Goal: Task Accomplishment & Management: Use online tool/utility

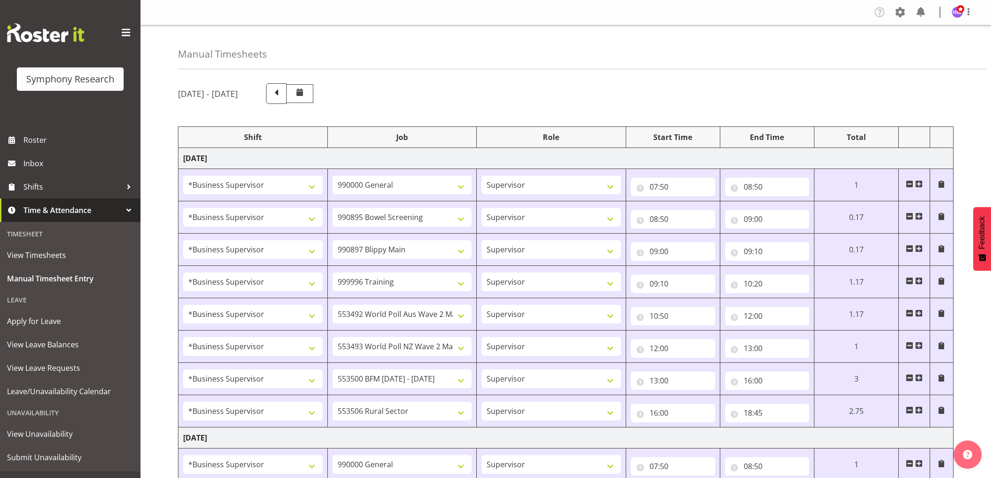
select select "1607"
select select "743"
select select "1607"
select select "10632"
select select "1607"
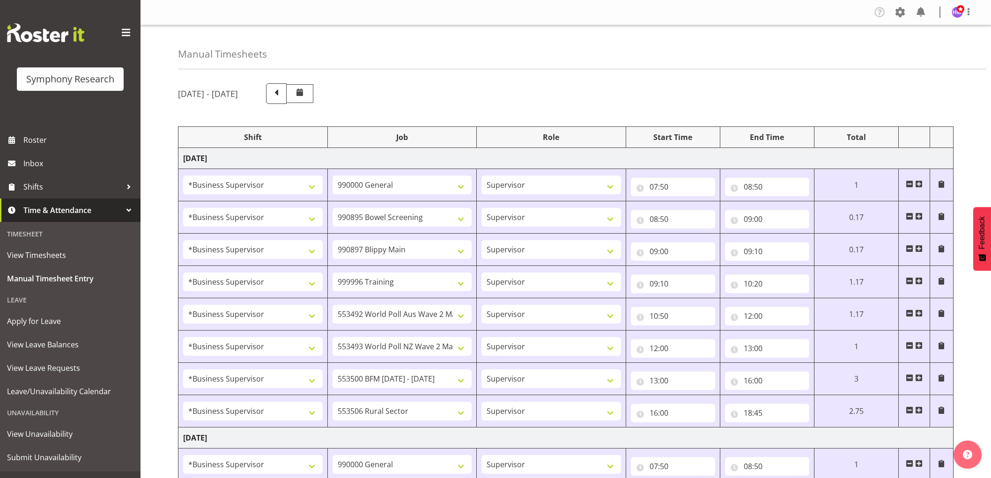
select select "10631"
select select "1607"
select select "757"
select select "1607"
select select "10499"
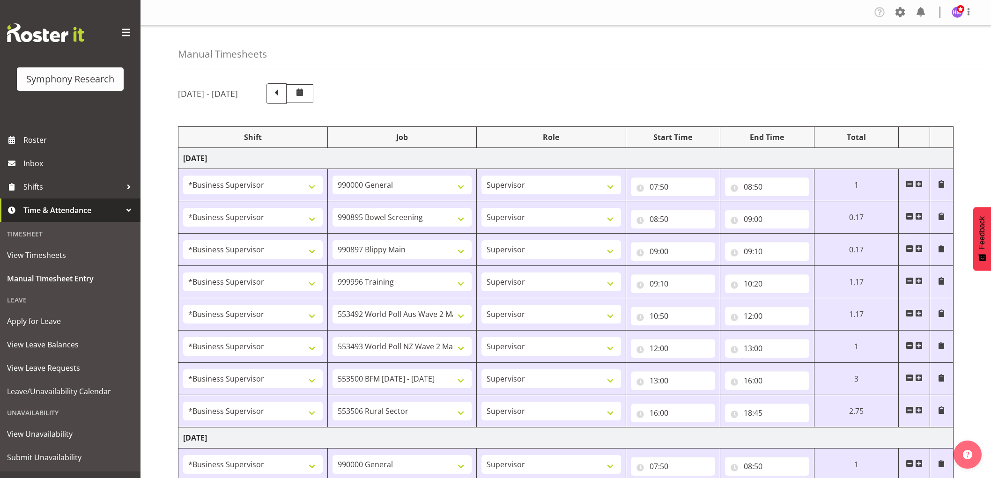
select select "1607"
select select "10527"
select select "1607"
select select "10242"
select select "1607"
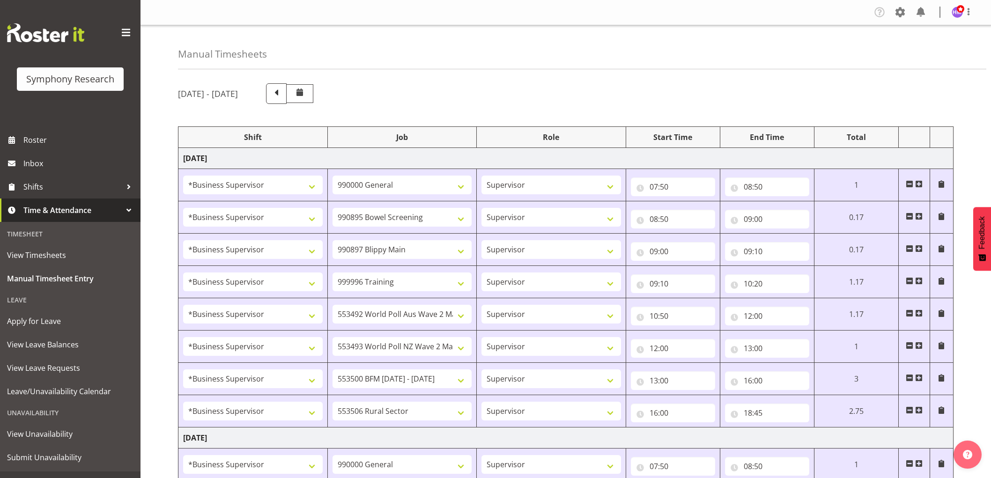
select select "10587"
select select "1607"
select select "743"
select select "1607"
select select "10631"
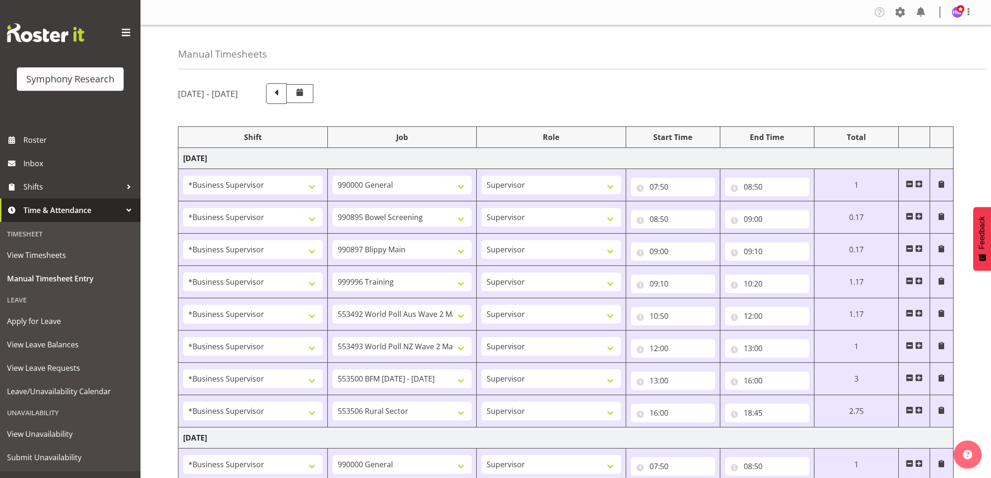
select select "1607"
select select "10633"
select select "1607"
select select "10585"
select select "1607"
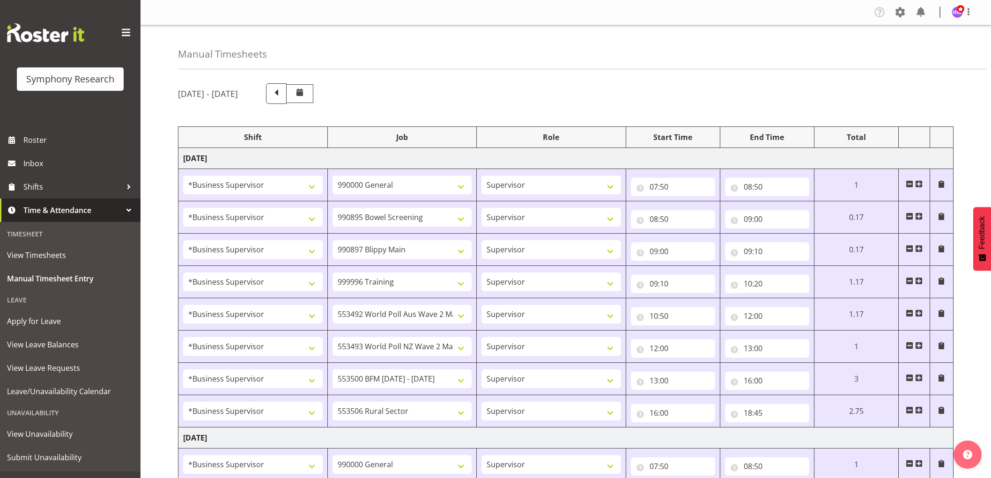
select select "10499"
select select "1607"
select select "10527"
select select "1607"
select select "10485"
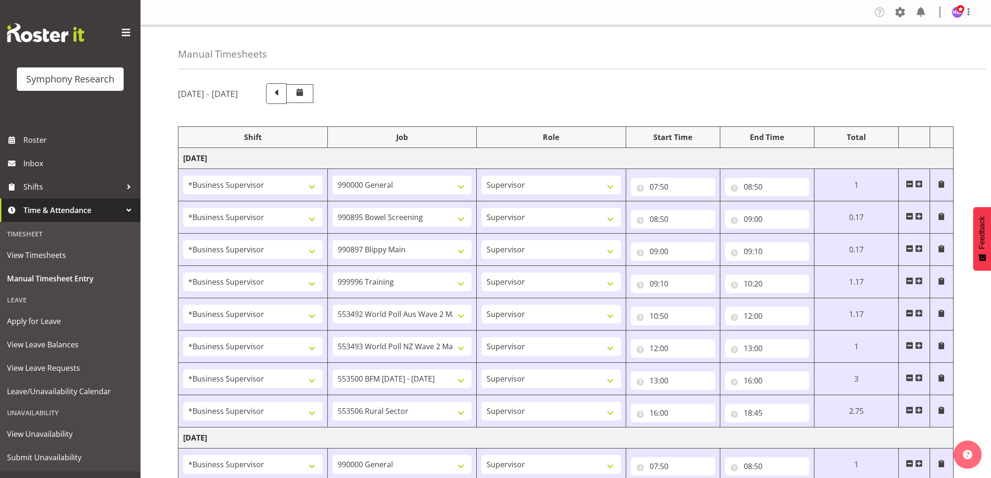
select select "1607"
select select "10632"
select select "1607"
select select "10242"
select select "1607"
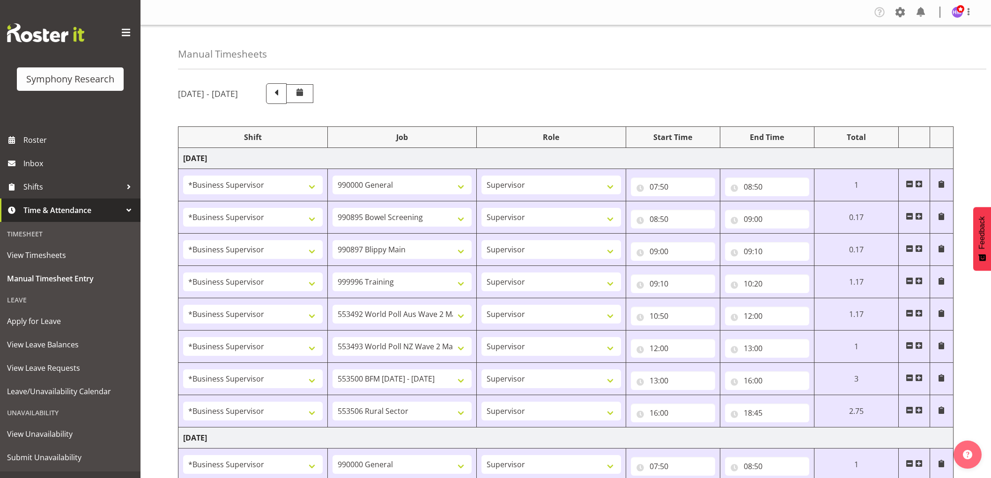
select select "10587"
select select "1607"
select select "10527"
select select "1607"
select select "10587"
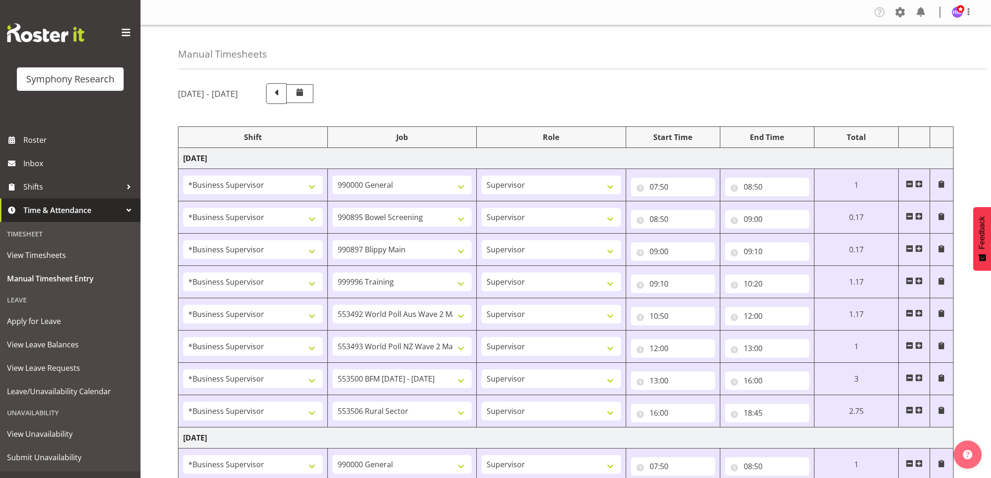
select select "1607"
select select "10499"
select select "1607"
select select "10527"
select select "1607"
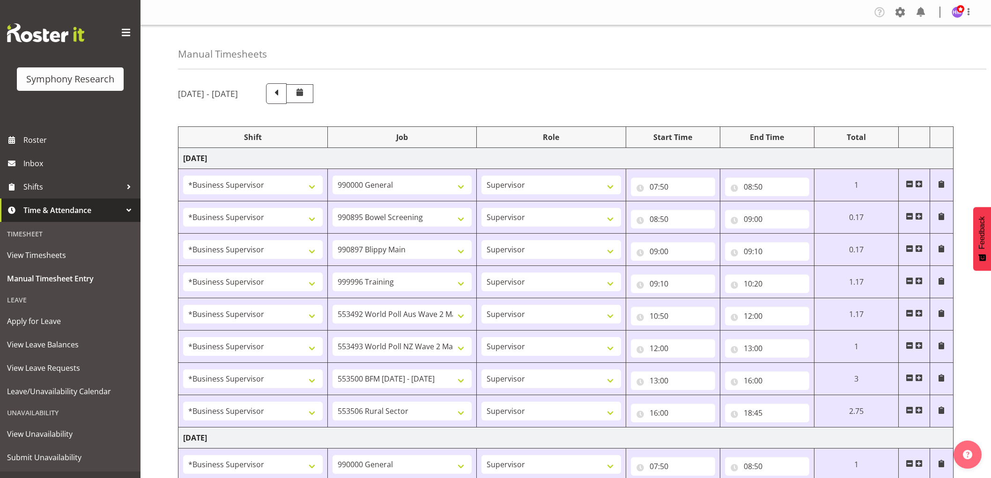
select select "10242"
select select "1607"
select select "9426"
select select "1607"
select select "10632"
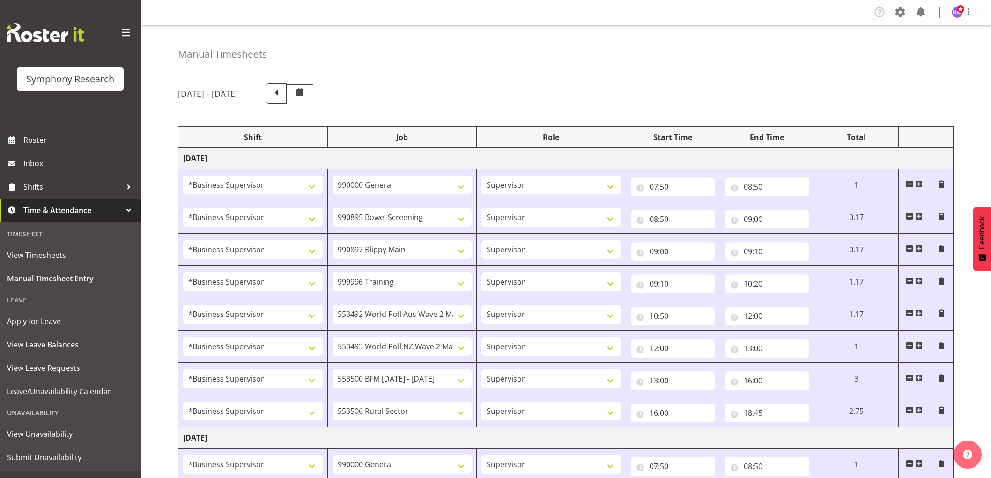
select select "1607"
select select "10633"
select select "1607"
select select "10631"
select select "1607"
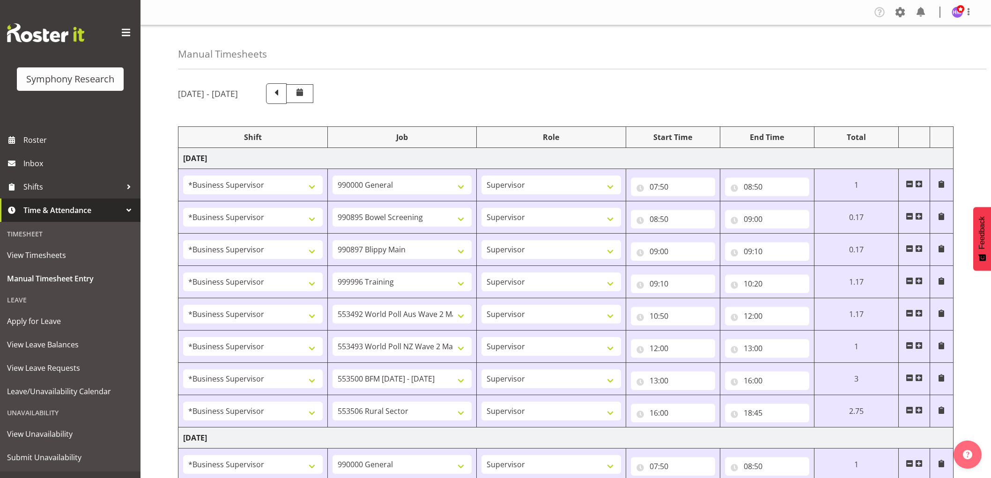
select select "10587"
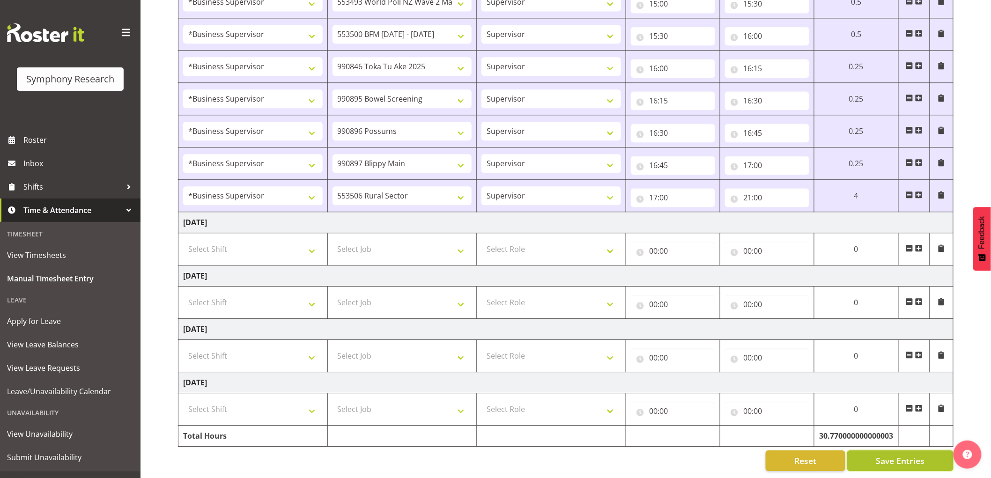
click at [909, 451] on button "Save Entries" at bounding box center [901, 461] width 106 height 21
